Goal: Task Accomplishment & Management: Use online tool/utility

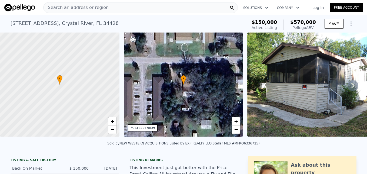
click at [82, 8] on span "Search an address or region" at bounding box center [76, 7] width 65 height 6
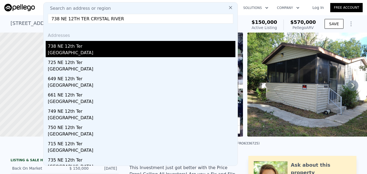
type input "738 NE 12TH TER CRYSTAL RIVER"
click at [83, 45] on div "738 NE 12th Ter" at bounding box center [142, 45] width 188 height 9
type input "2"
type input "1"
type input "2.5"
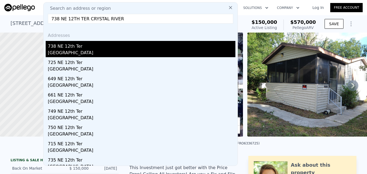
type input "1000"
type input "1969"
type input "5426"
type input "14506"
checkbox input "true"
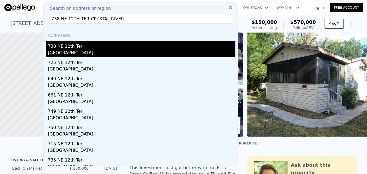
type input "$ 272,000"
type input "4"
type input "$ 111,321"
